Goal: Task Accomplishment & Management: Complete application form

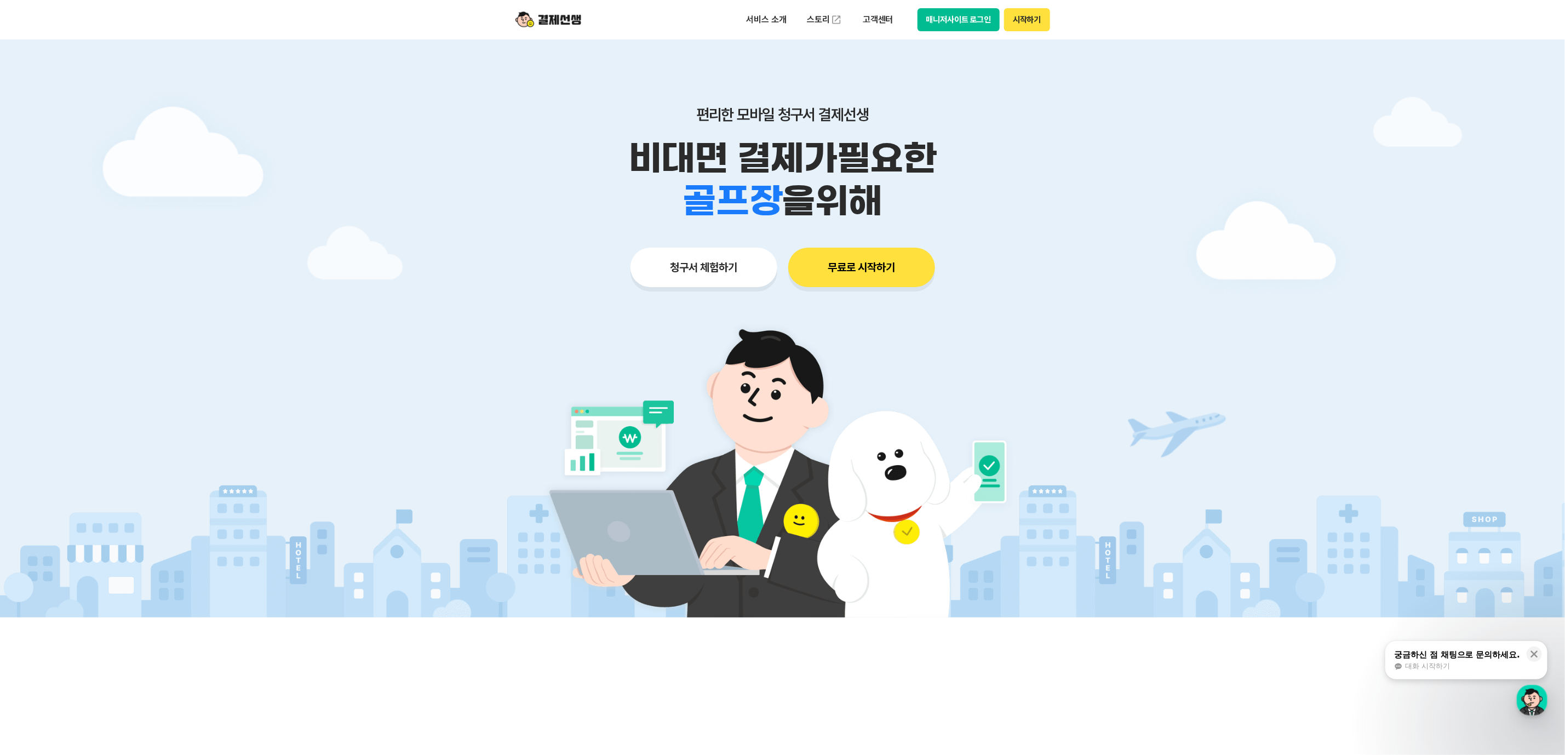
click at [686, 272] on button "청구서 체험하기" at bounding box center [704, 267] width 147 height 39
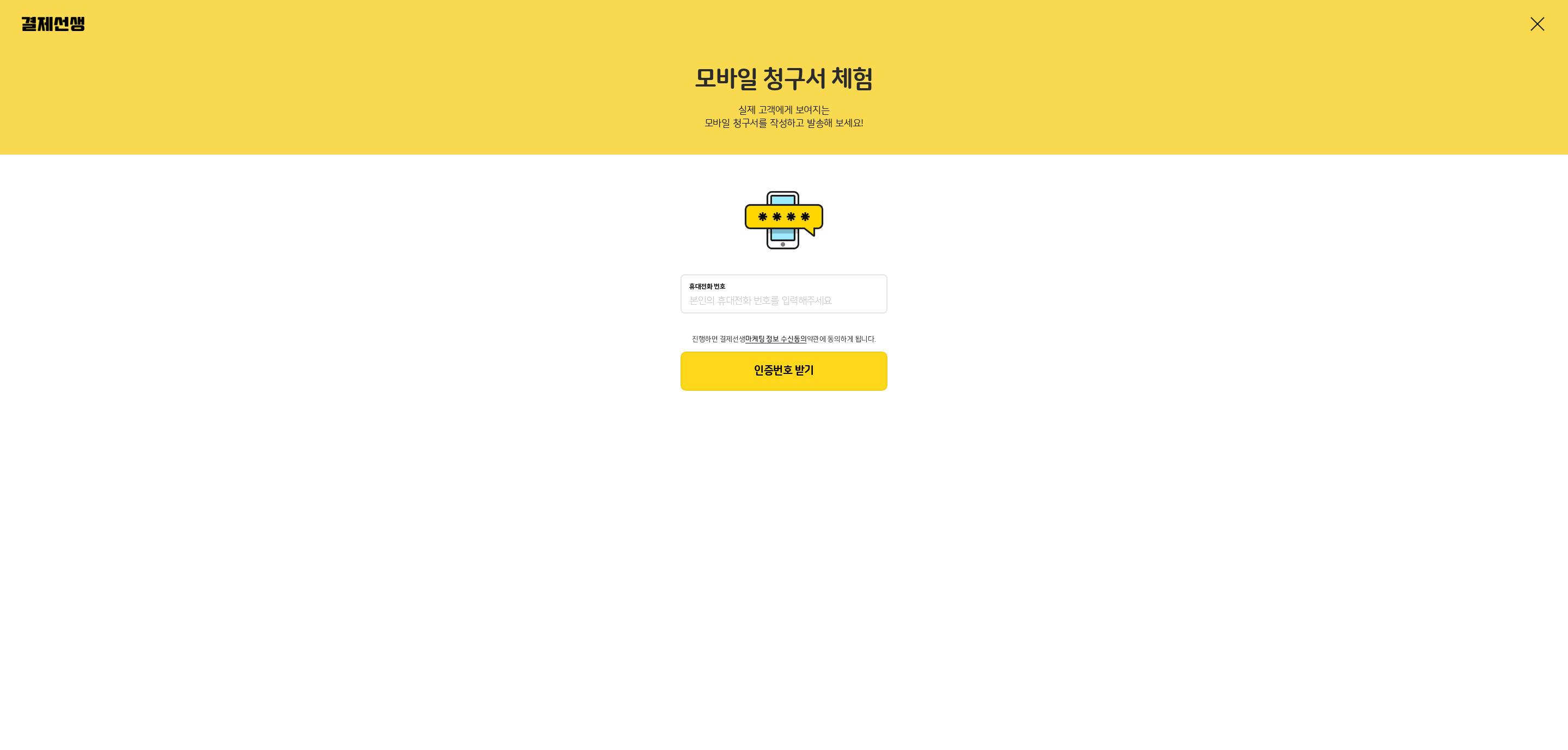
click at [705, 302] on input "휴대전화 번호" at bounding box center [783, 301] width 190 height 13
type input "01027266865"
click at [781, 377] on button "인증번호 받기" at bounding box center [784, 371] width 207 height 39
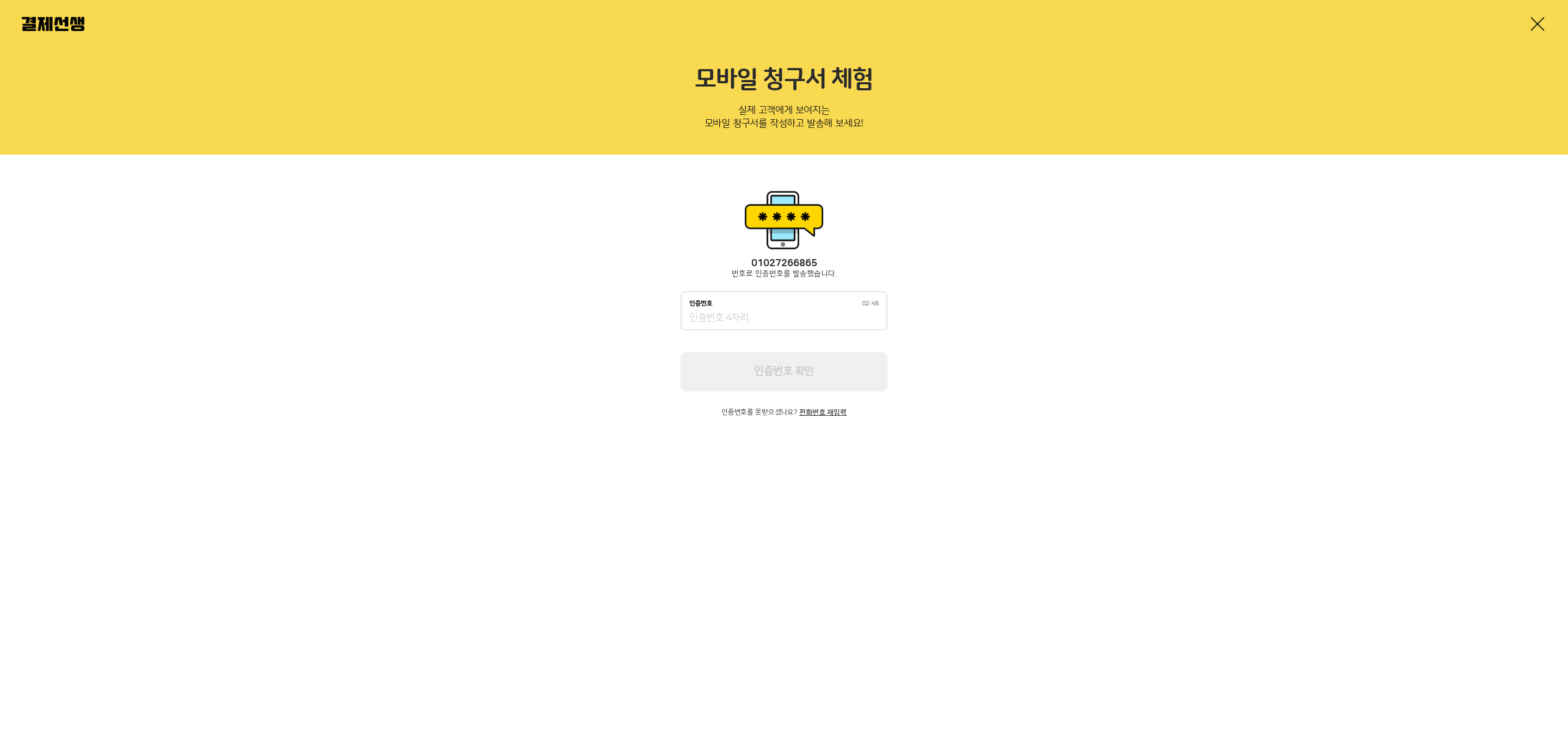
click at [743, 312] on input "인증번호 02:48" at bounding box center [783, 318] width 190 height 13
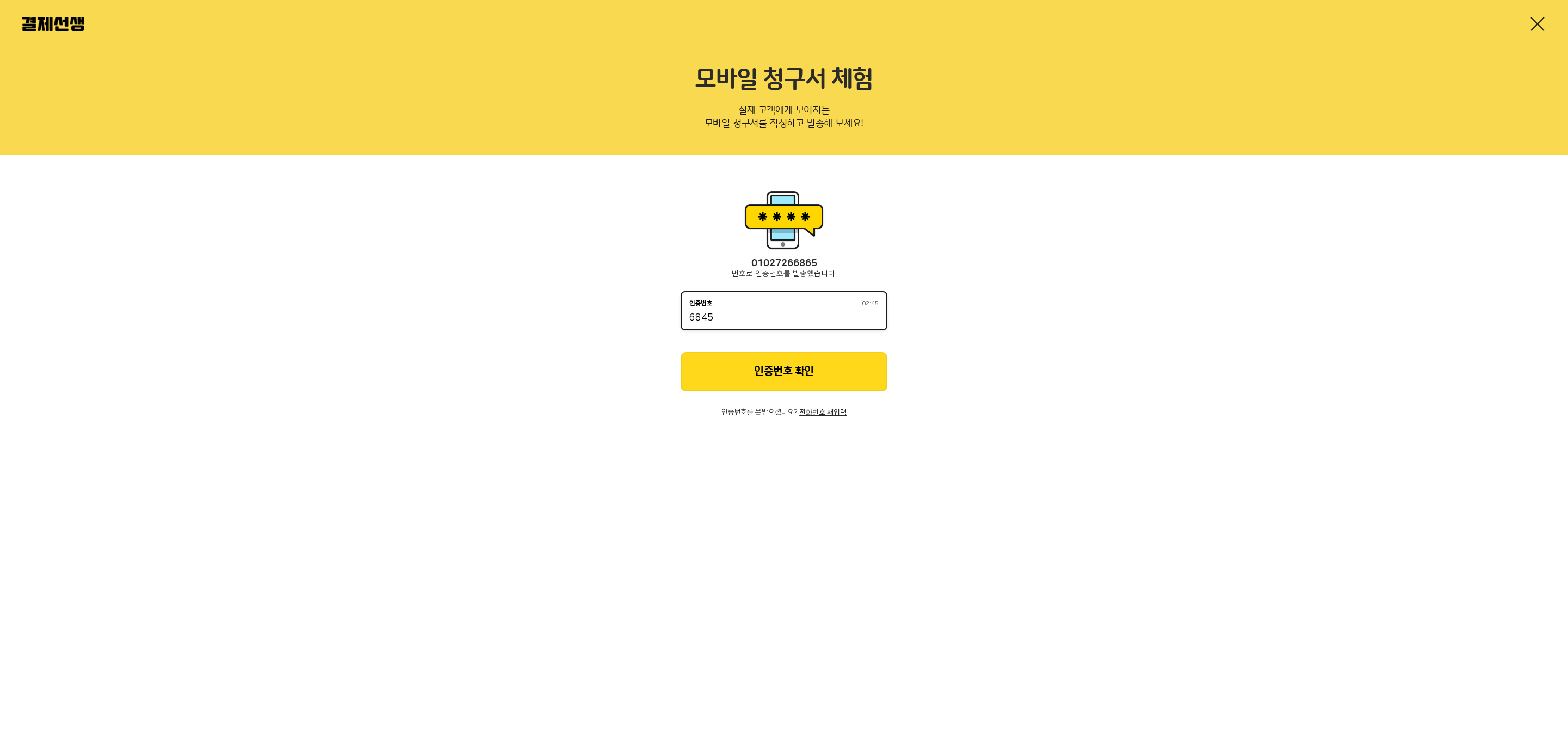
type input "6845"
click at [774, 373] on button "인증번호 확인" at bounding box center [784, 371] width 207 height 39
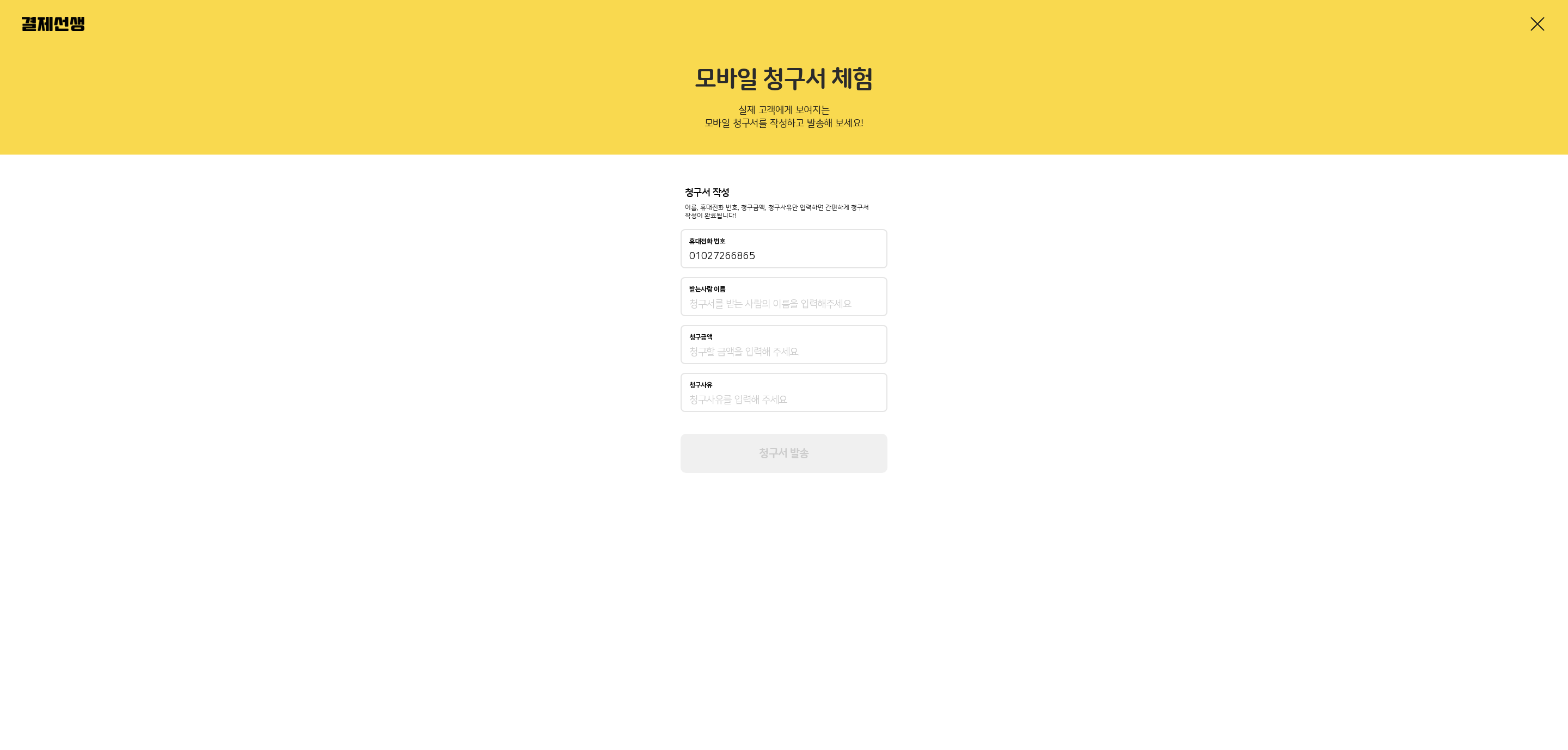
click at [70, 26] on img at bounding box center [53, 24] width 63 height 14
